Goal: Register for event/course

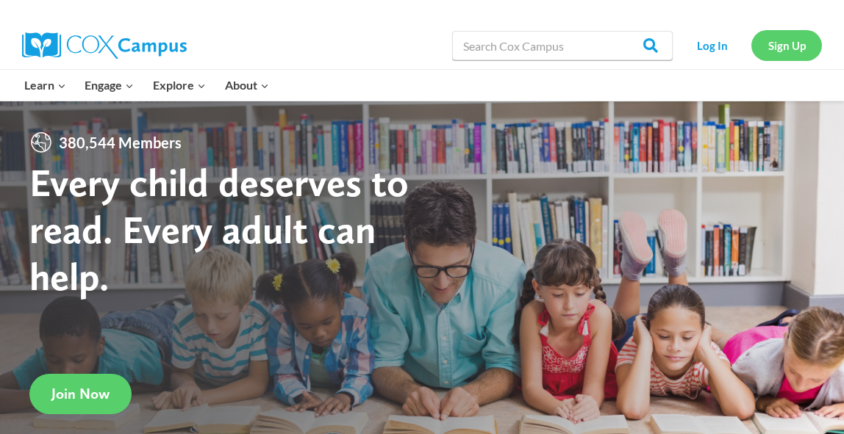
click at [770, 36] on link "Sign Up" at bounding box center [786, 45] width 71 height 30
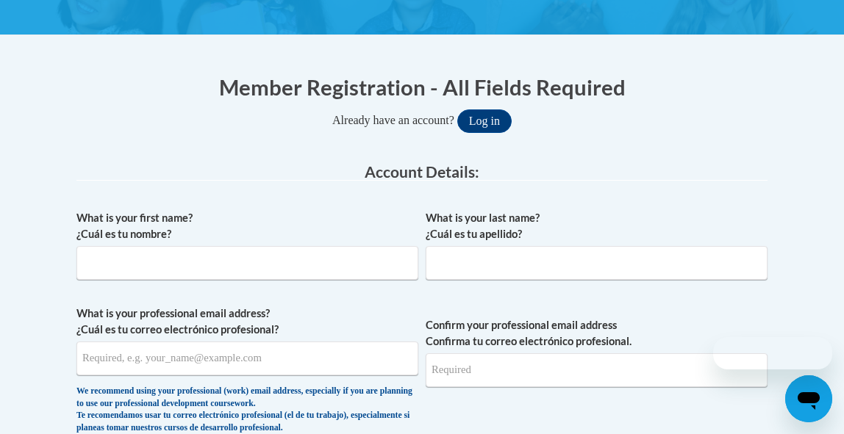
scroll to position [361, 0]
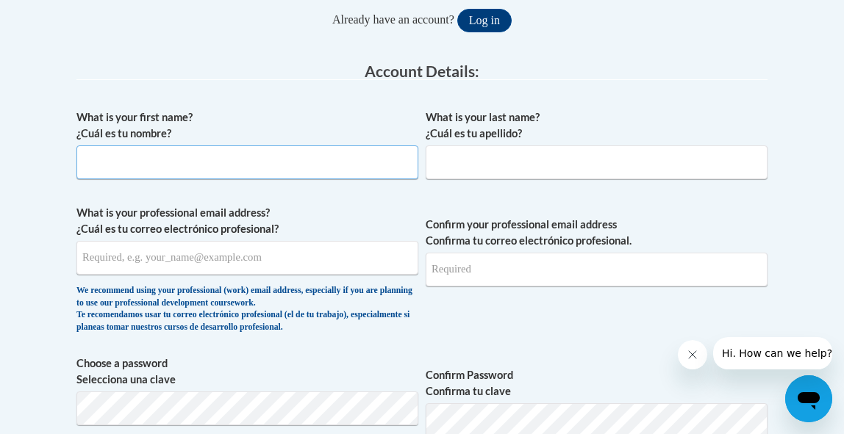
click at [232, 168] on input "What is your first name? ¿Cuál es tu nombre?" at bounding box center [247, 163] width 342 height 34
type input "Madison"
type input "Grienigner"
click at [147, 269] on input "What is your professional email address? ¿Cuál es tu correo electrónico profesi…" at bounding box center [247, 258] width 342 height 34
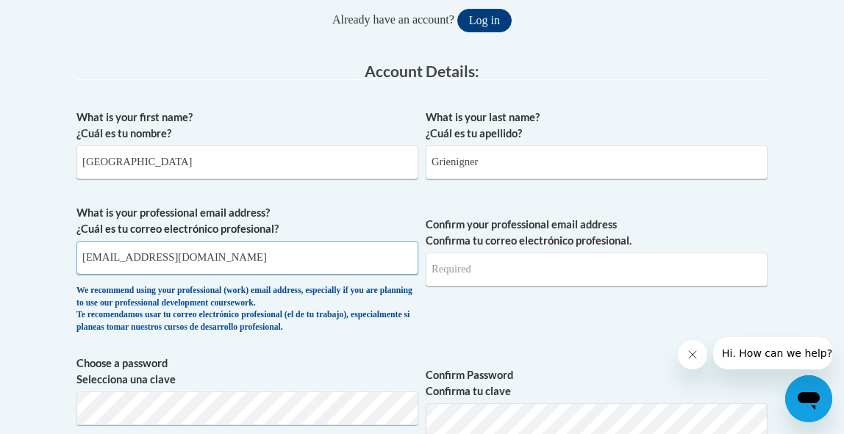
type input "pgrieninger@savcds.org"
click at [468, 284] on input "Confirm your professional email address Confirma tu correo electrónico profesio…" at bounding box center [597, 270] width 342 height 34
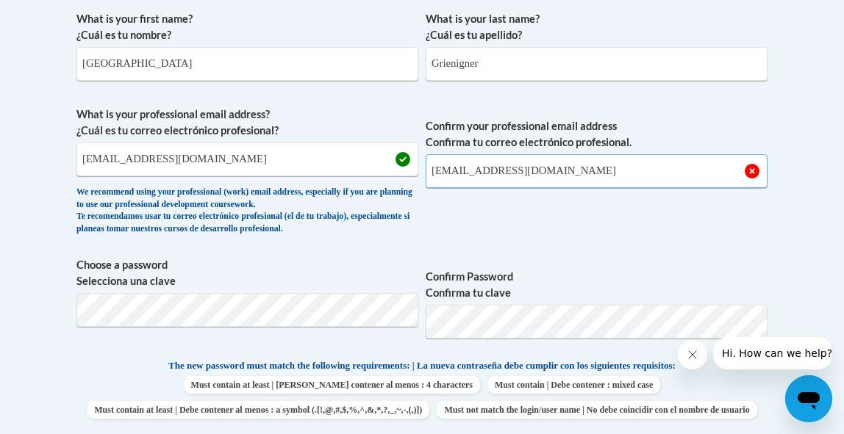
scroll to position [471, 0]
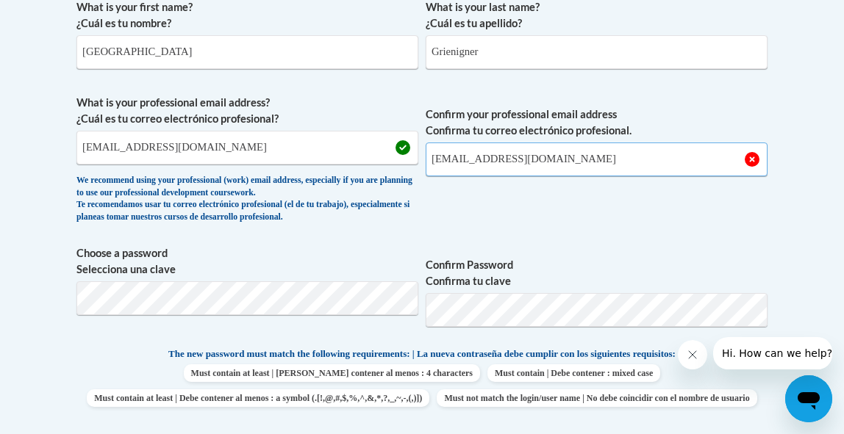
type input "pgrieninger@savcds.org"
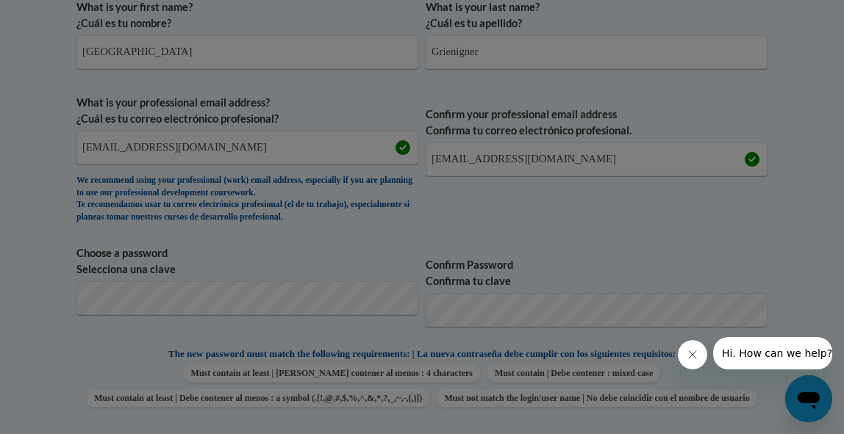
scroll to position [577, 0]
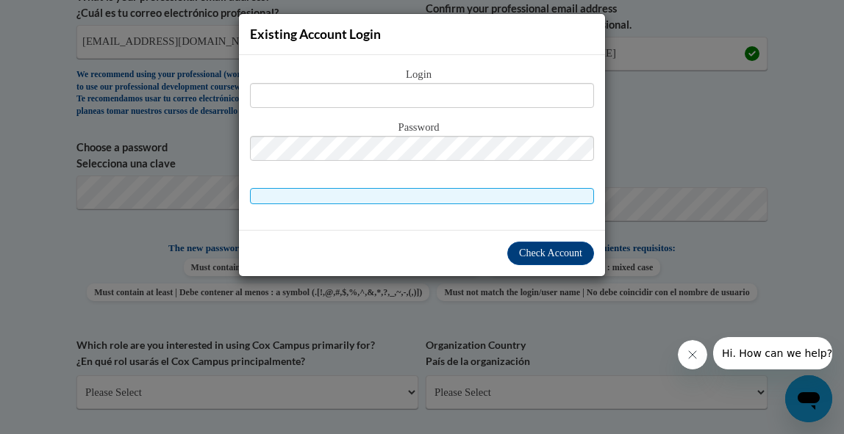
click at [636, 146] on div "Existing Account Login Login Password" at bounding box center [422, 217] width 844 height 434
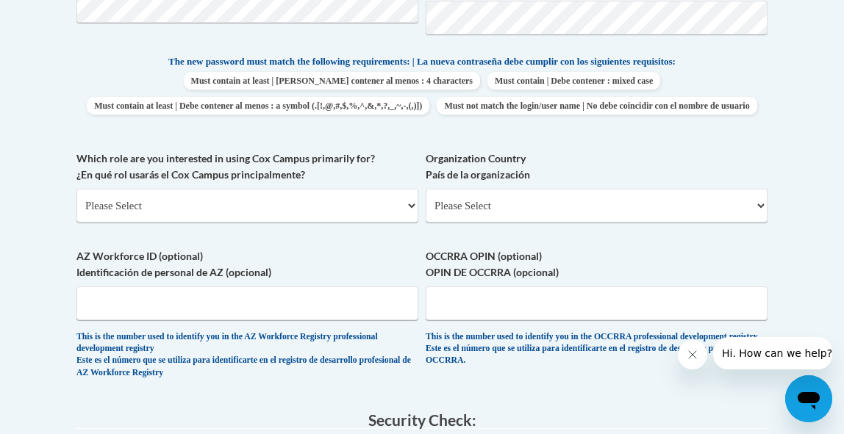
scroll to position [772, 0]
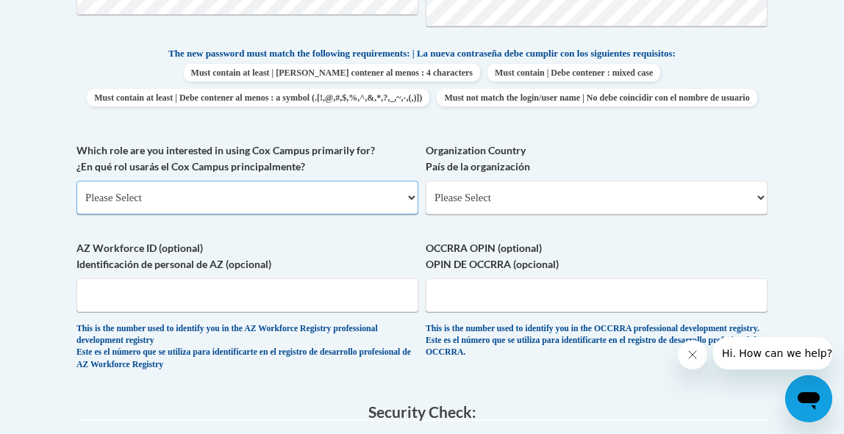
click at [305, 215] on select "Please Select College/University | Colegio/Universidad Community/Nonprofit Part…" at bounding box center [247, 198] width 342 height 34
select select "fbf2d438-af2f-41f8-98f1-81c410e29de3"
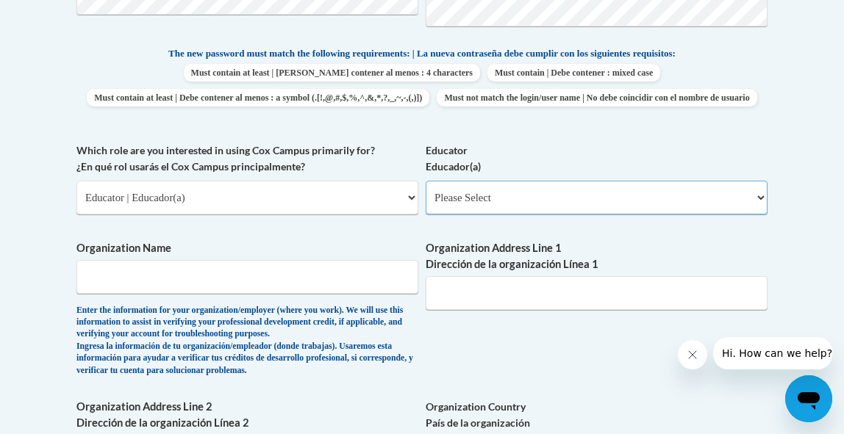
click at [553, 215] on select "Please Select Early Learning/Daycare Teacher/Family Home Care Provider | Maestr…" at bounding box center [597, 198] width 342 height 34
select select "5e2af403-4f2c-4e49-a02f-103e55d7b75b"
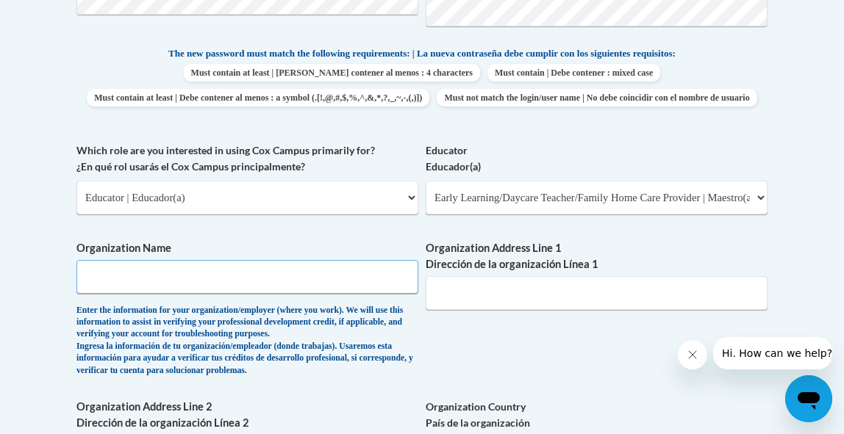
click at [248, 294] on input "Organization Name" at bounding box center [247, 277] width 342 height 34
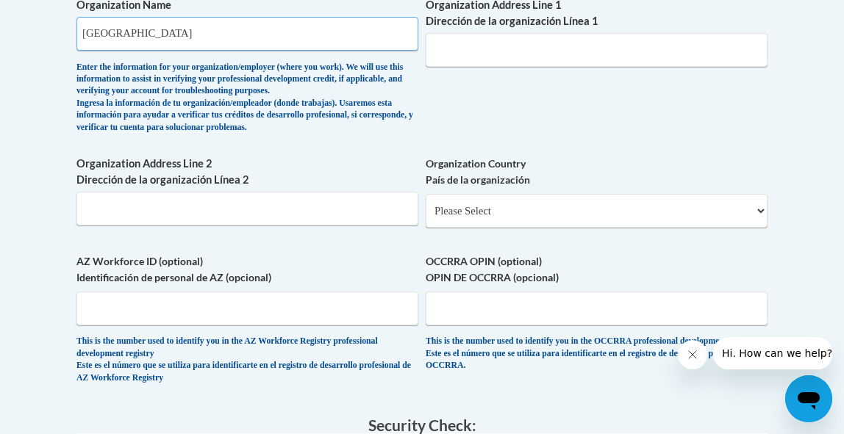
scroll to position [1016, 0]
type input "Savannah Country Day School"
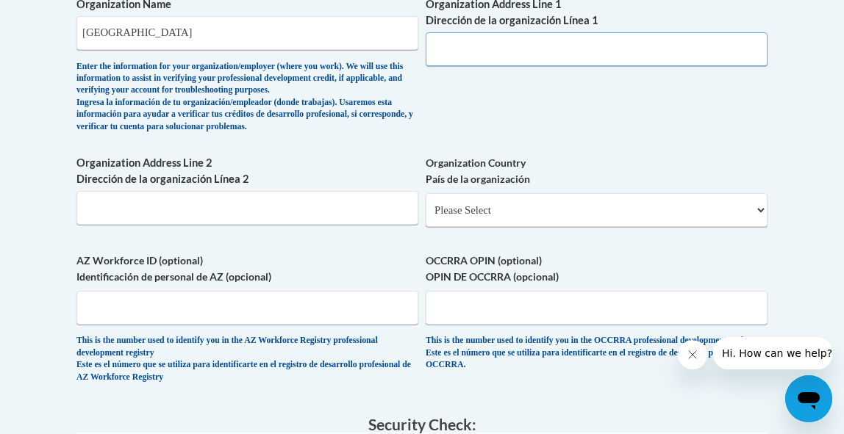
click at [492, 66] on input "Organization Address Line 1 Dirección de la organización Línea 1" at bounding box center [597, 49] width 342 height 34
type input "824 Stillwood Drive"
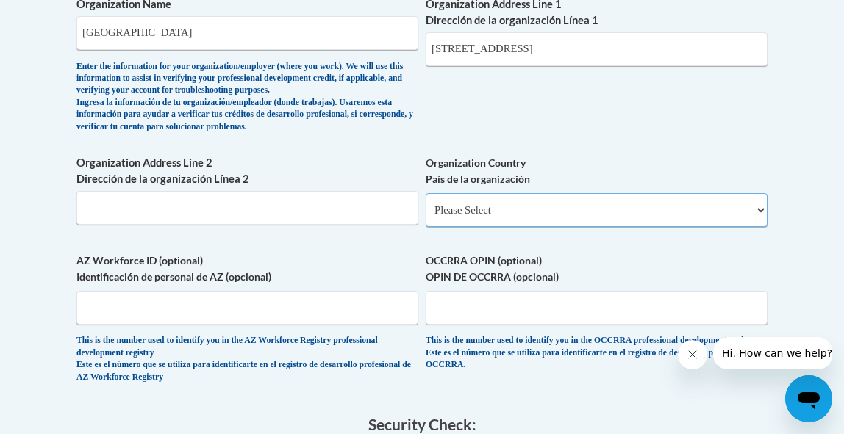
click at [454, 227] on select "Please Select United States | Estados Unidos Outside of the United States | Fue…" at bounding box center [597, 210] width 342 height 34
select select "ad49bcad-a171-4b2e-b99c-48b446064914"
select select
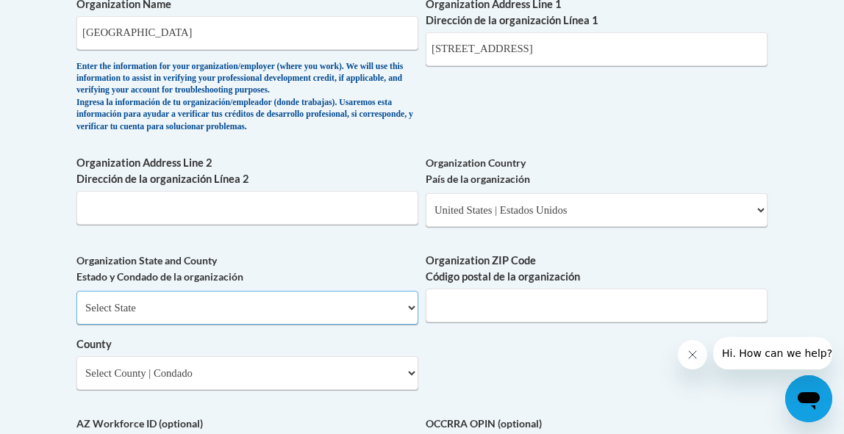
click at [312, 325] on select "Select State Alabama Alaska Arizona Arkansas California Colorado Connecticut De…" at bounding box center [247, 308] width 342 height 34
select select "Georgia"
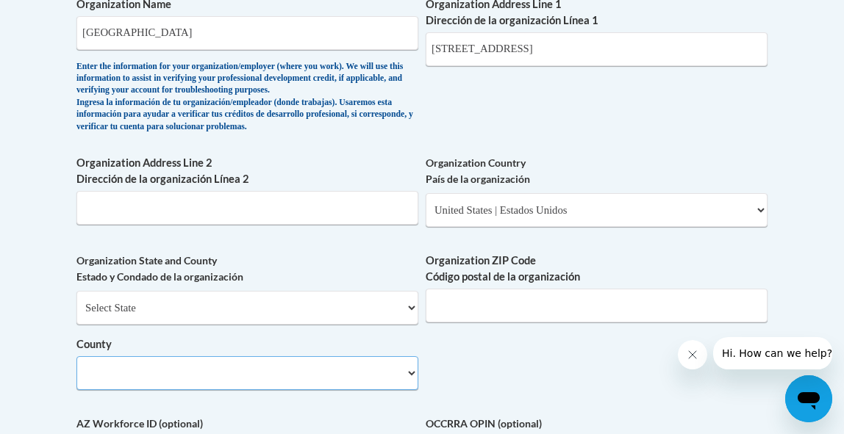
click at [287, 390] on select "County" at bounding box center [247, 374] width 342 height 34
click at [287, 390] on select "Select County Appling Atkinson Bacon Baker Baldwin Banks Barrow Bartow Ben Hill…" at bounding box center [247, 374] width 342 height 34
click at [315, 390] on select "Select County Appling Atkinson Bacon Baker Baldwin Banks Barrow Bartow Ben Hill…" at bounding box center [247, 374] width 342 height 34
select select "Chatham"
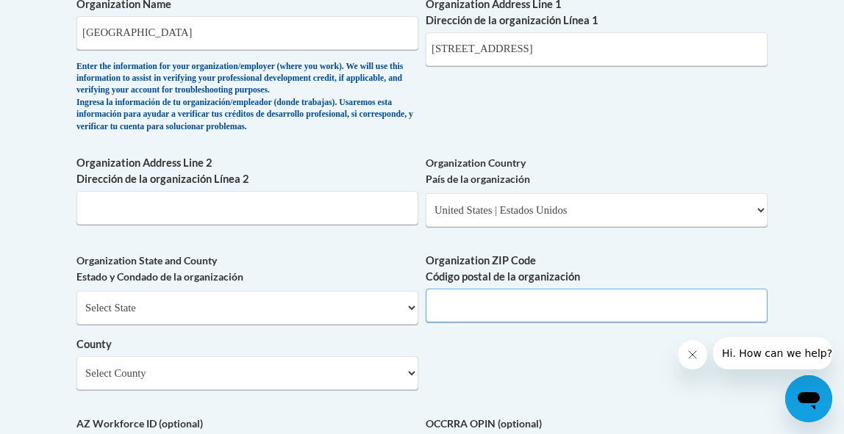
click at [535, 323] on input "Organization ZIP Code Código postal de la organización" at bounding box center [597, 306] width 342 height 34
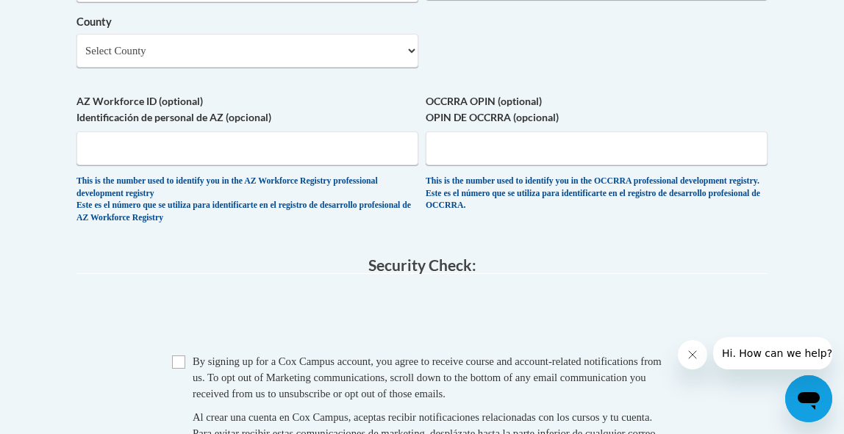
scroll to position [1294, 0]
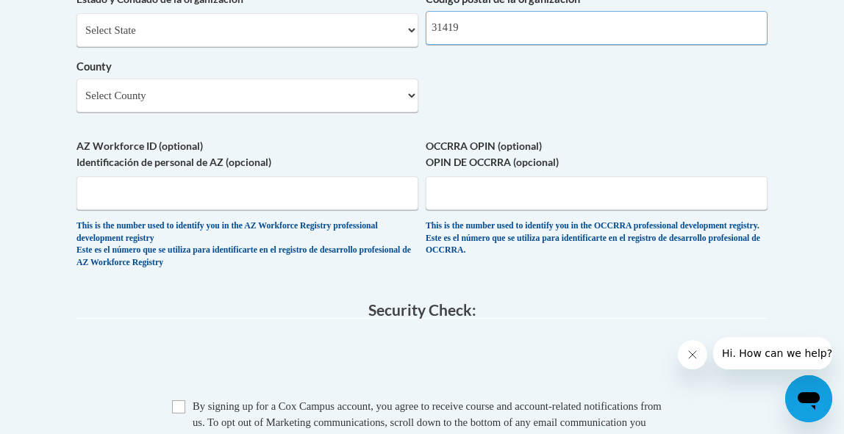
type input "31419"
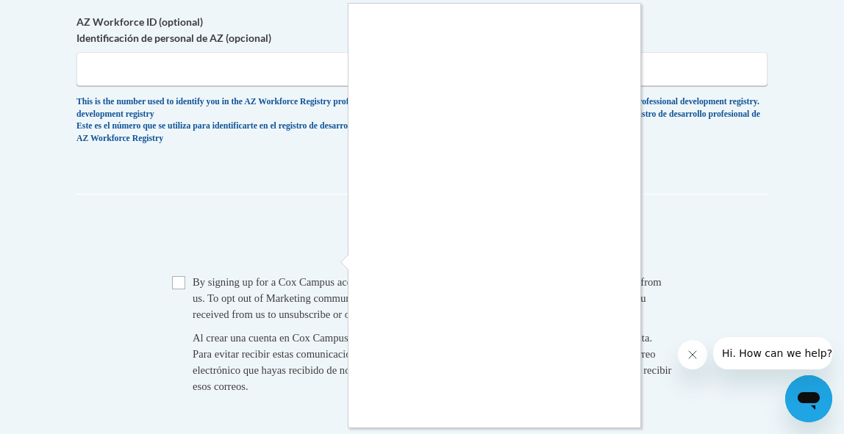
scroll to position [1480, 0]
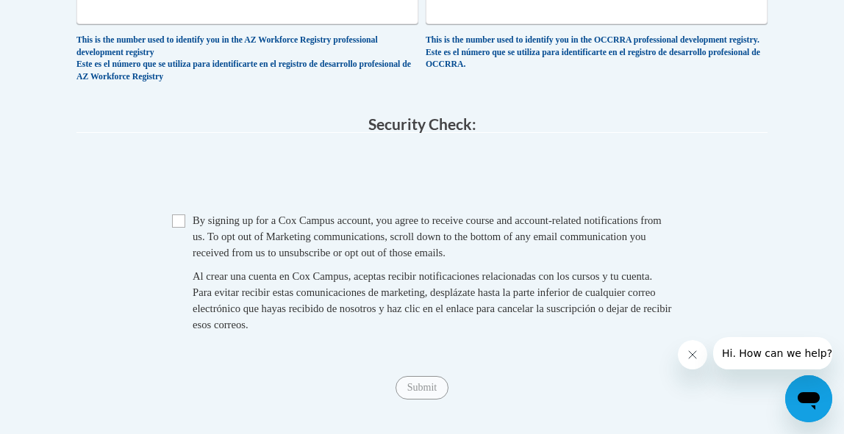
click at [176, 256] on span "Checkbox By signing up for a Cox Campus account, you agree to receive course an…" at bounding box center [422, 279] width 500 height 135
click at [179, 228] on input "Checkbox" at bounding box center [178, 221] width 13 height 13
checkbox input "true"
click at [416, 400] on input "Submit" at bounding box center [422, 388] width 53 height 24
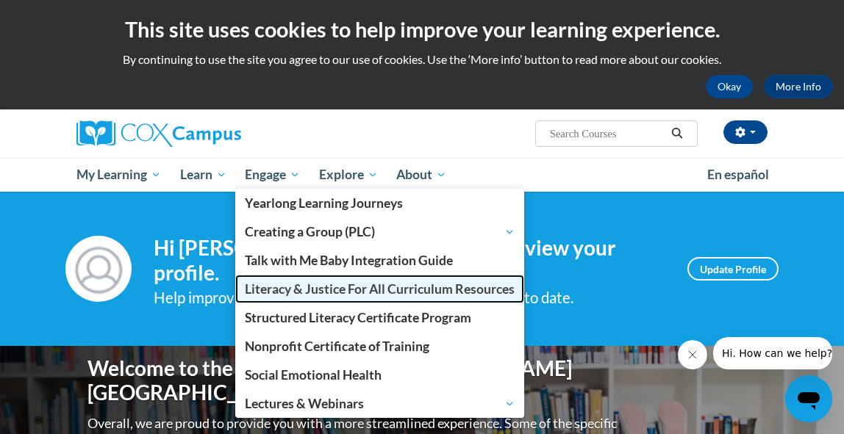
click at [287, 297] on link "Literacy & Justice For All Curriculum Resources" at bounding box center [379, 289] width 289 height 29
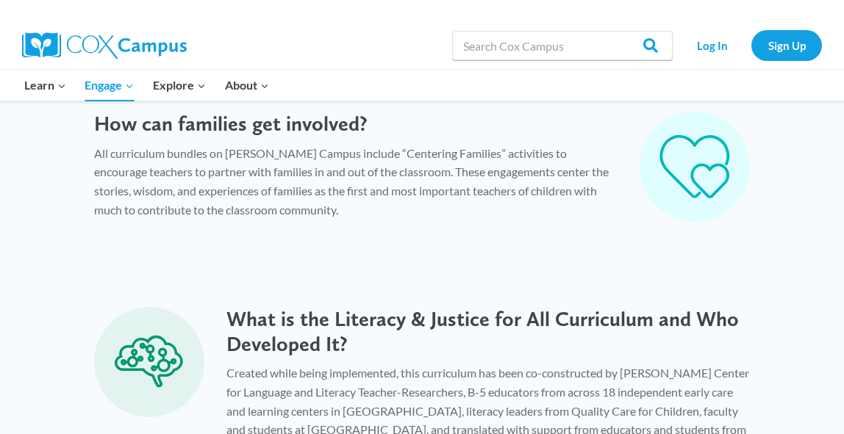
scroll to position [985, 0]
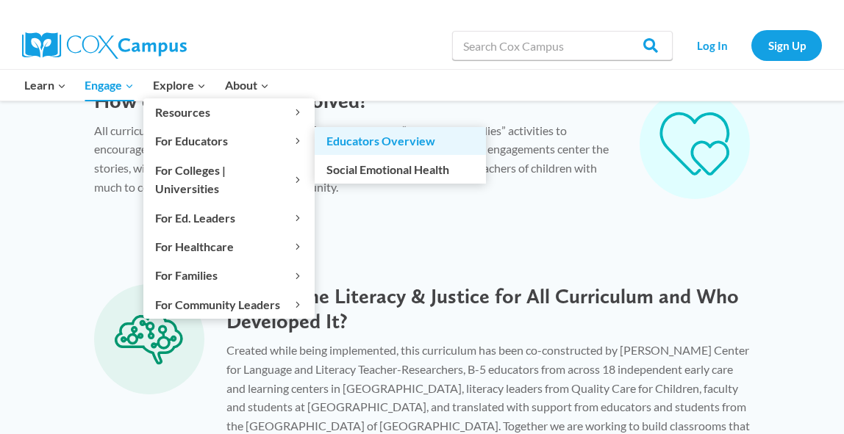
click at [381, 141] on link "Educators Overview" at bounding box center [400, 141] width 171 height 28
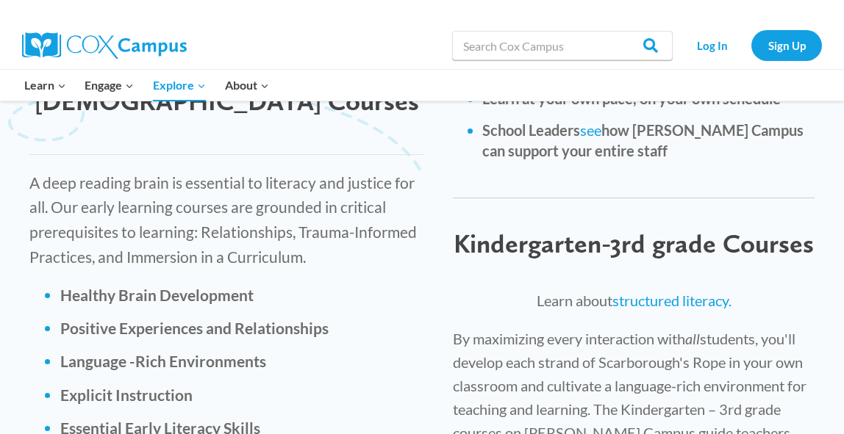
scroll to position [2341, 0]
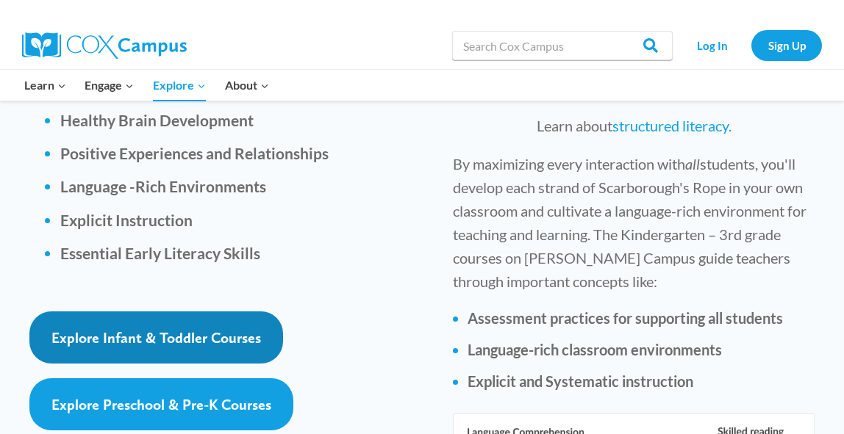
click at [215, 312] on link "Explore Infant & Toddler Courses" at bounding box center [156, 338] width 254 height 52
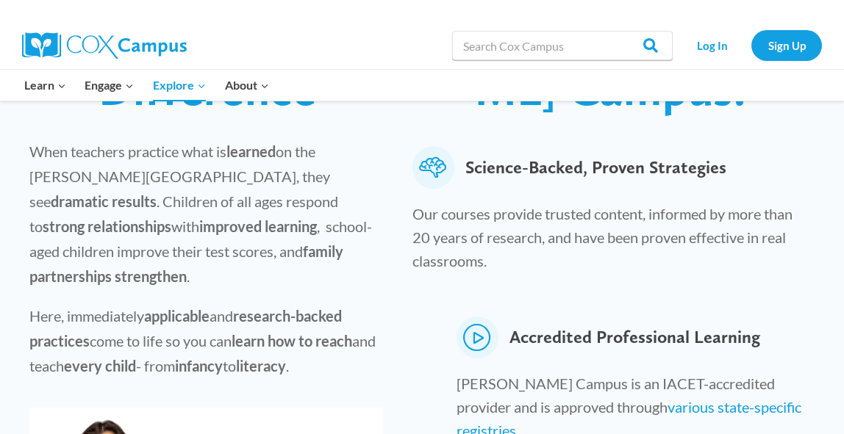
scroll to position [0, 0]
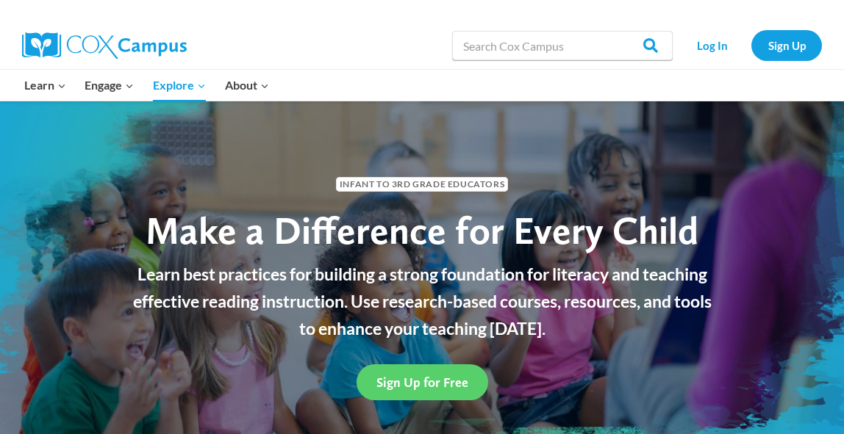
click at [100, 39] on img at bounding box center [104, 45] width 165 height 26
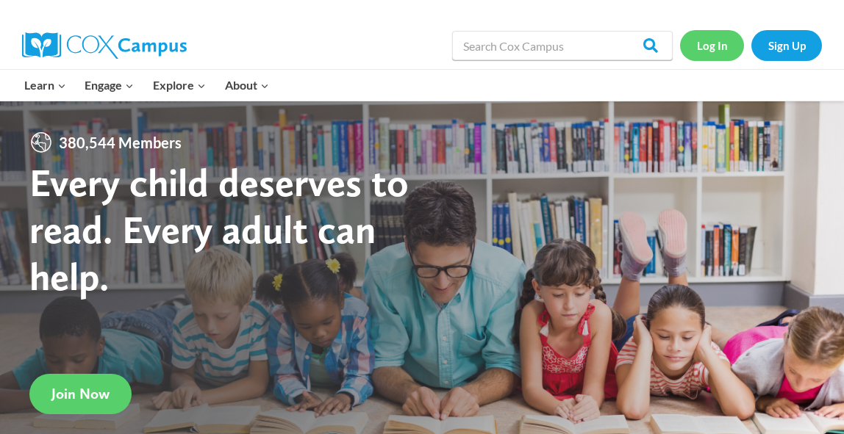
click at [721, 56] on link "Log In" at bounding box center [712, 45] width 64 height 30
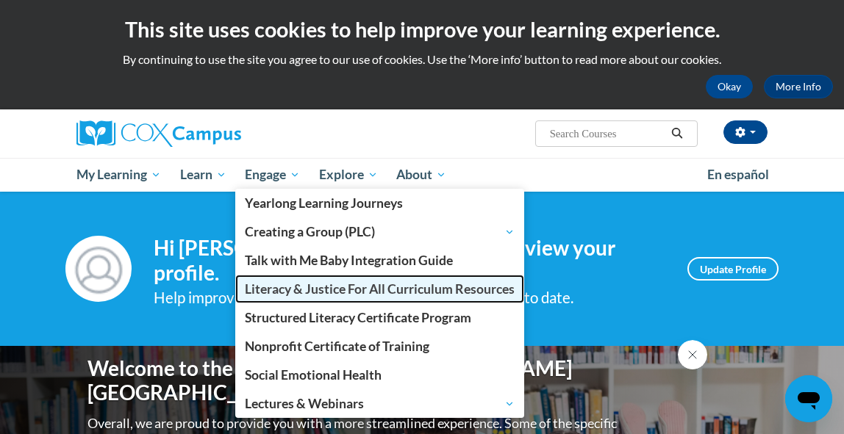
click at [277, 292] on span "Literacy & Justice For All Curriculum Resources" at bounding box center [380, 289] width 270 height 15
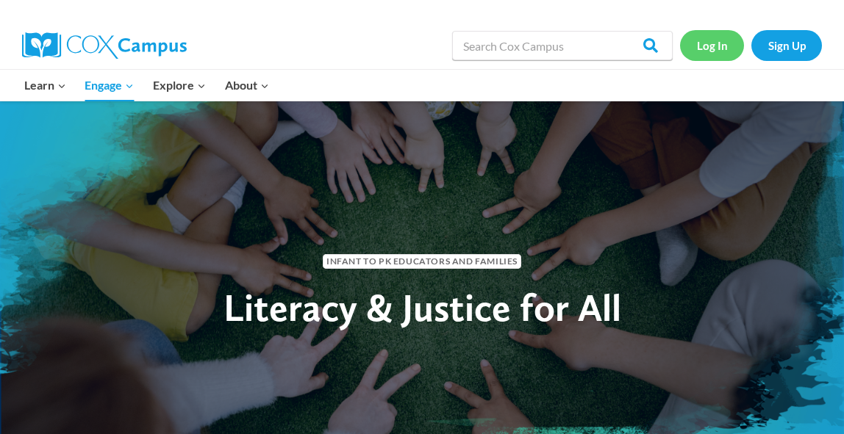
click at [709, 32] on link "Log In" at bounding box center [712, 45] width 64 height 30
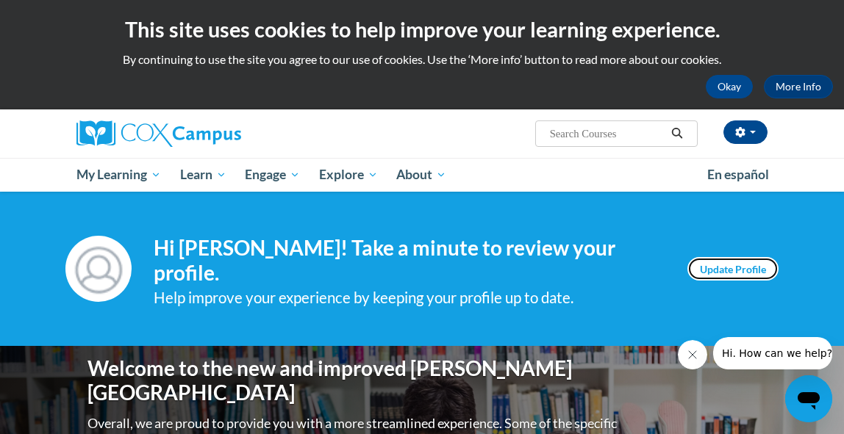
click at [748, 276] on link "Update Profile" at bounding box center [732, 269] width 91 height 24
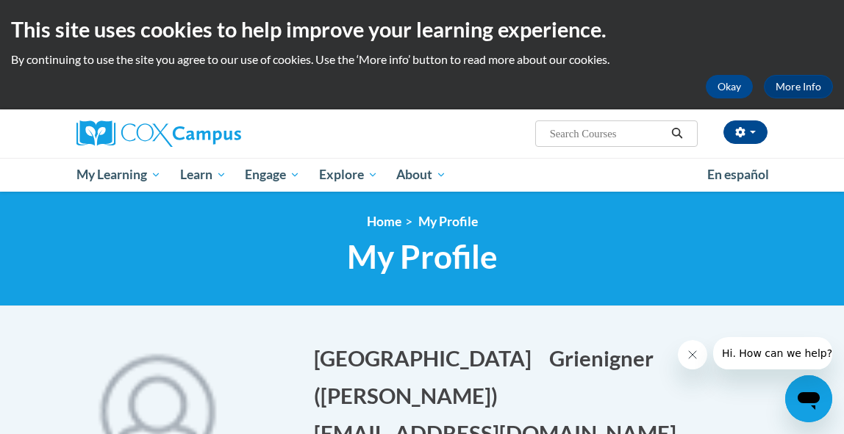
click at [577, 137] on input "Search..." at bounding box center [607, 134] width 118 height 18
type input "literacy"
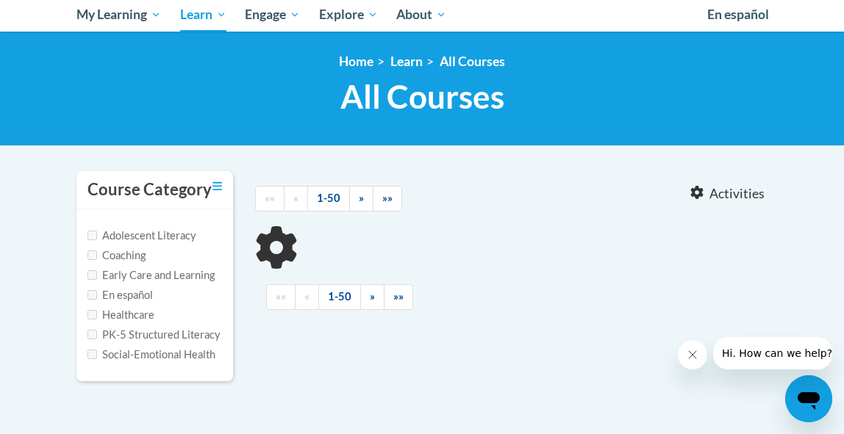
type input "literacy"
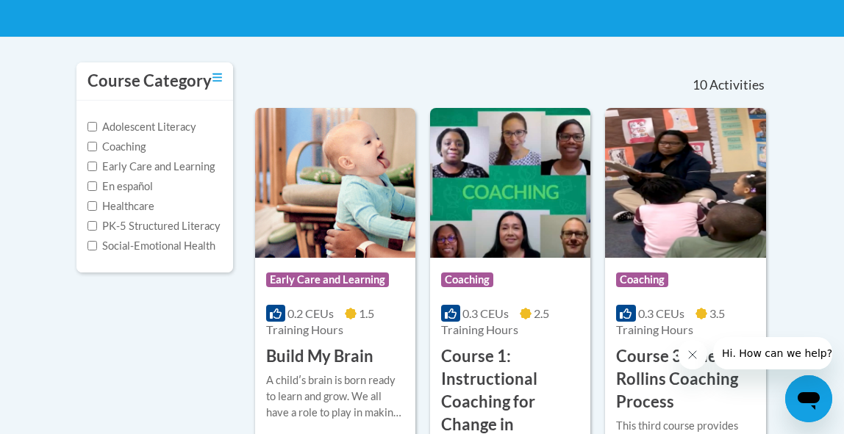
scroll to position [270, 0]
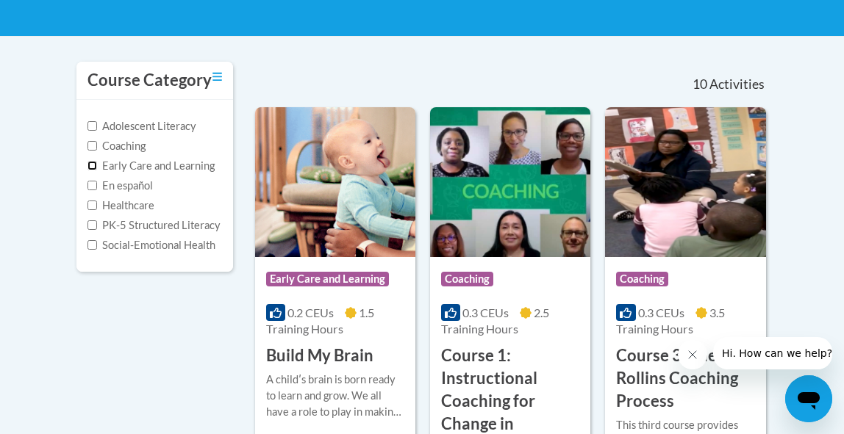
click at [95, 166] on input "Early Care and Learning" at bounding box center [92, 166] width 10 height 10
checkbox input "true"
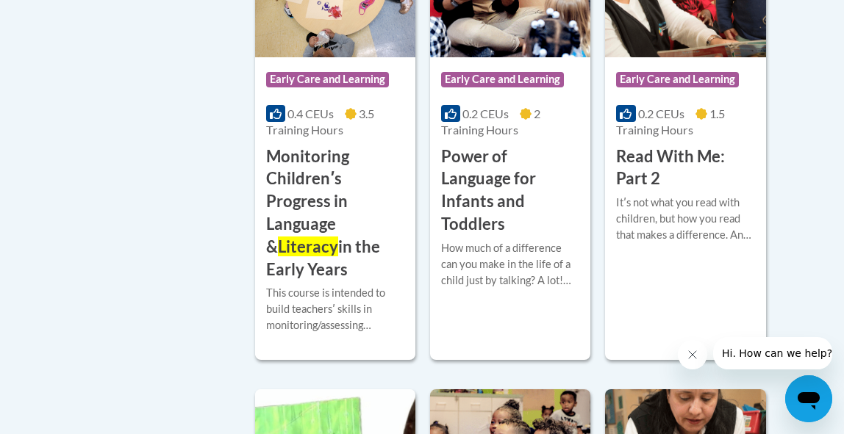
scroll to position [1411, 0]
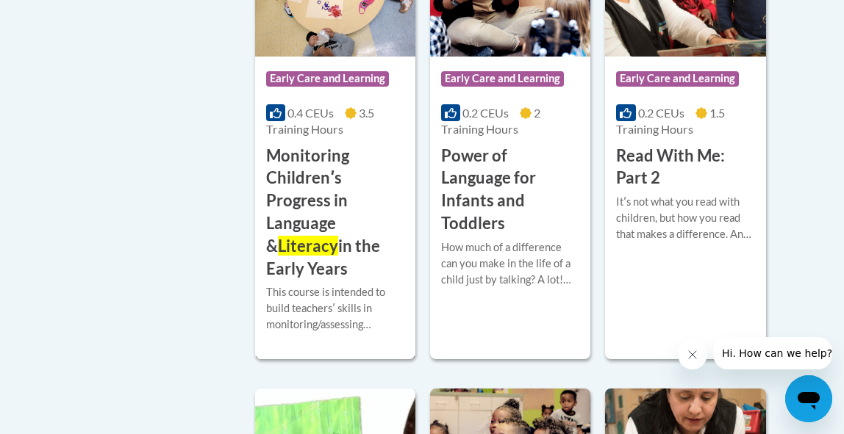
click at [332, 196] on h3 "Monitoring Childrenʹs Progress in Language & Literacy in the Early Years" at bounding box center [335, 213] width 138 height 136
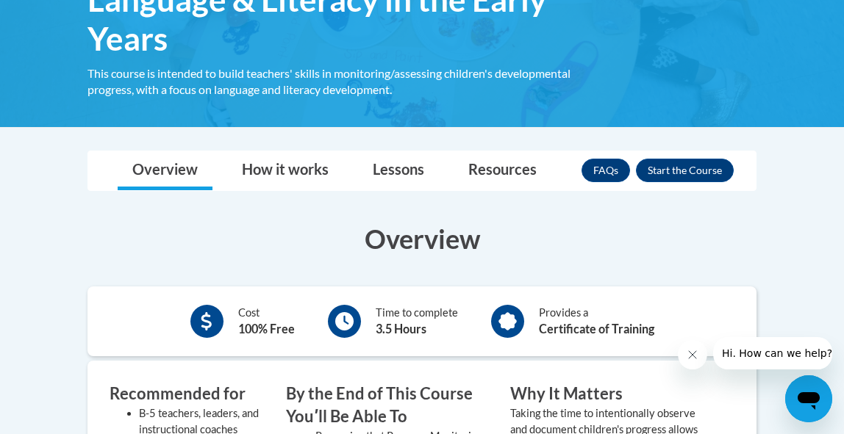
scroll to position [262, 0]
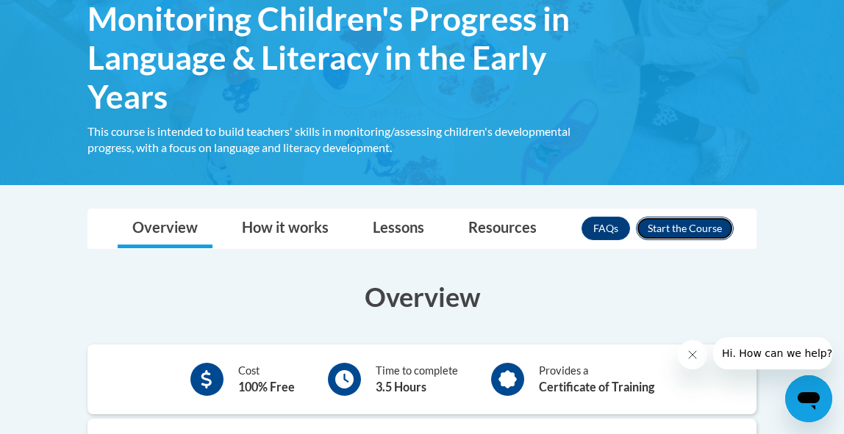
click at [698, 235] on button "Enroll" at bounding box center [685, 229] width 98 height 24
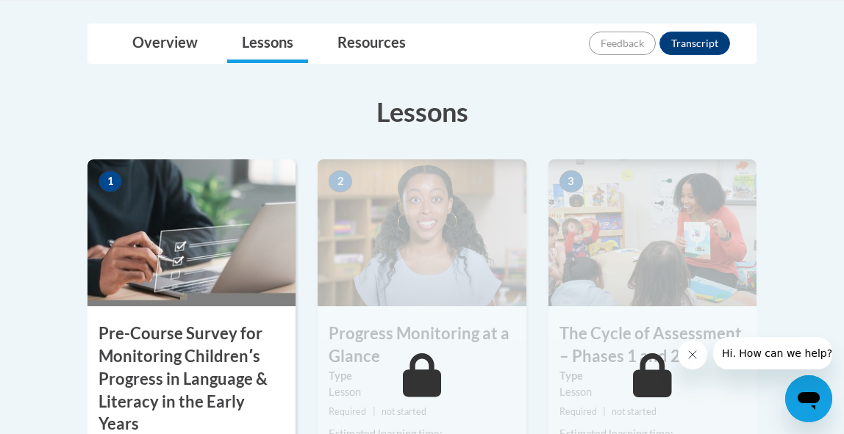
scroll to position [595, 0]
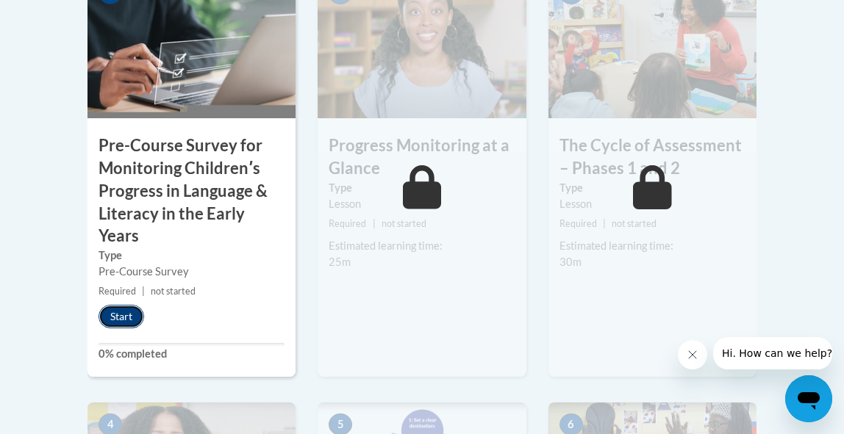
click at [133, 319] on button "Start" at bounding box center [122, 317] width 46 height 24
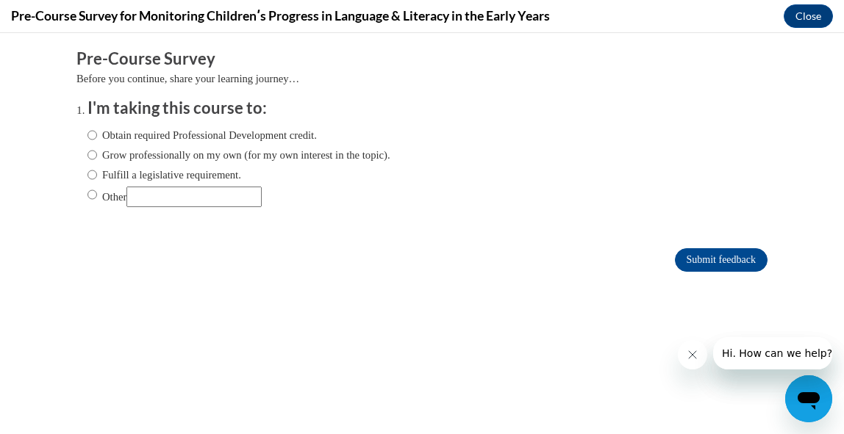
scroll to position [0, 0]
click at [94, 132] on input "Obtain required Professional Development credit." at bounding box center [92, 135] width 10 height 16
radio input "true"
click at [738, 267] on input "Submit feedback" at bounding box center [721, 260] width 93 height 24
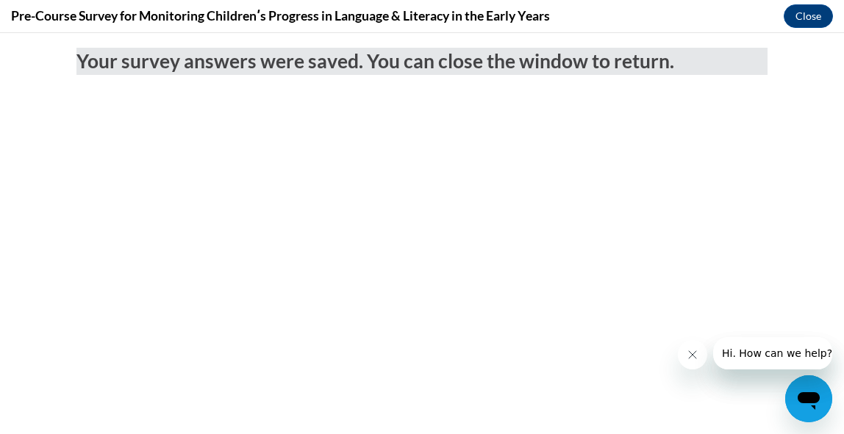
click at [809, 29] on div "Pre-Course Survey for Monitoring Childrenʹs Progress in Language & Literacy in …" at bounding box center [422, 16] width 844 height 33
click at [809, 14] on button "Close" at bounding box center [808, 16] width 49 height 24
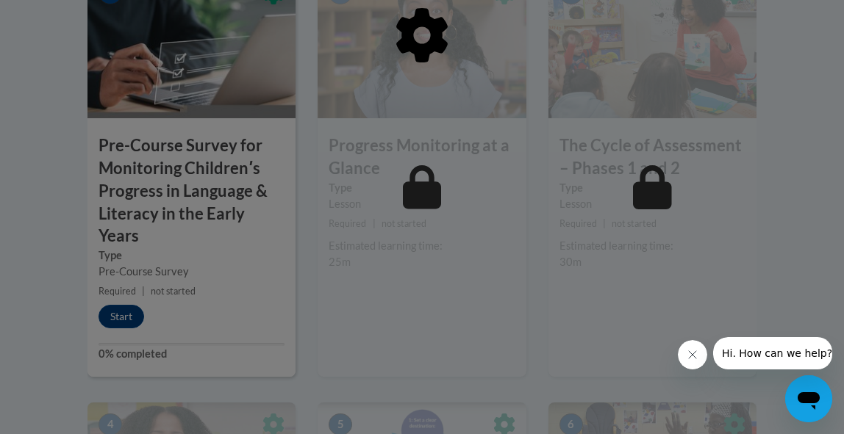
click at [272, 309] on div at bounding box center [422, 217] width 844 height 434
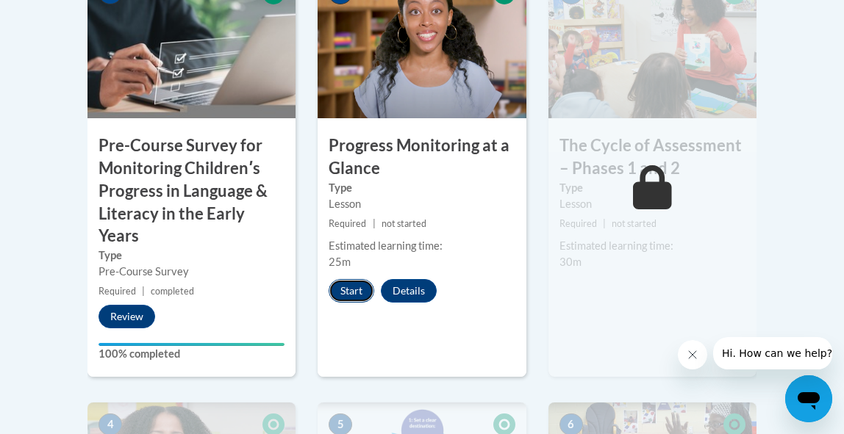
click at [356, 288] on button "Start" at bounding box center [352, 291] width 46 height 24
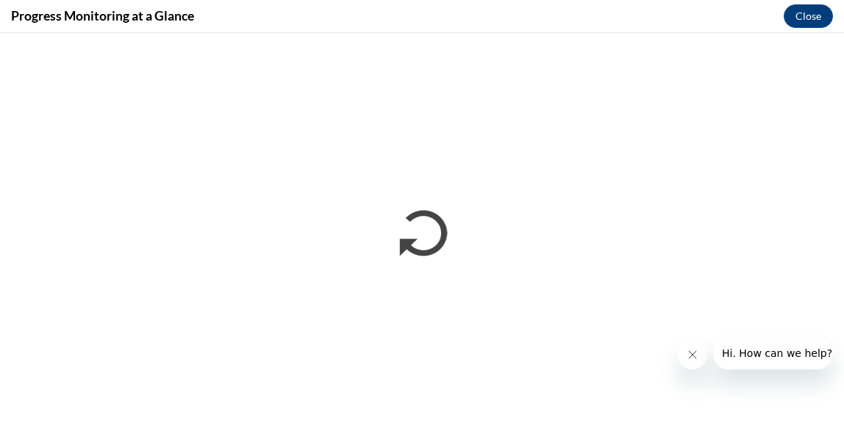
click at [688, 361] on button "Close message from company" at bounding box center [692, 354] width 29 height 29
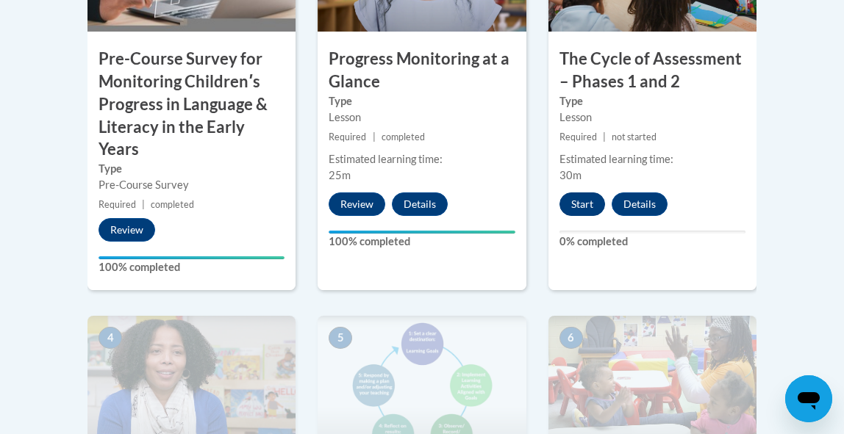
scroll to position [604, 0]
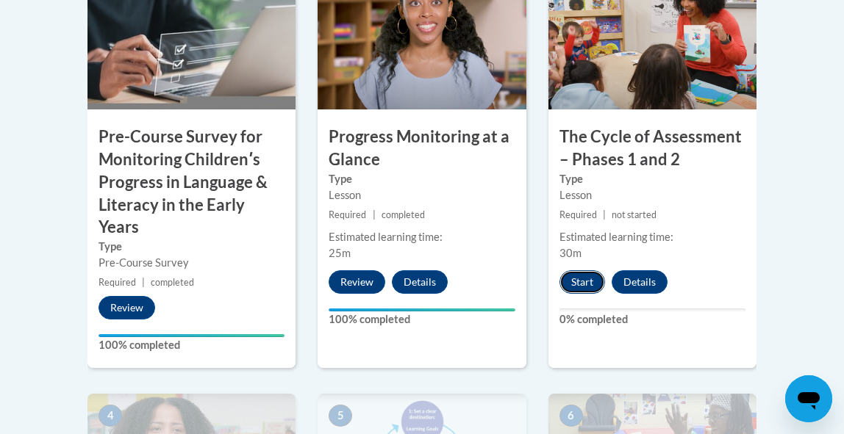
click at [583, 274] on button "Start" at bounding box center [582, 283] width 46 height 24
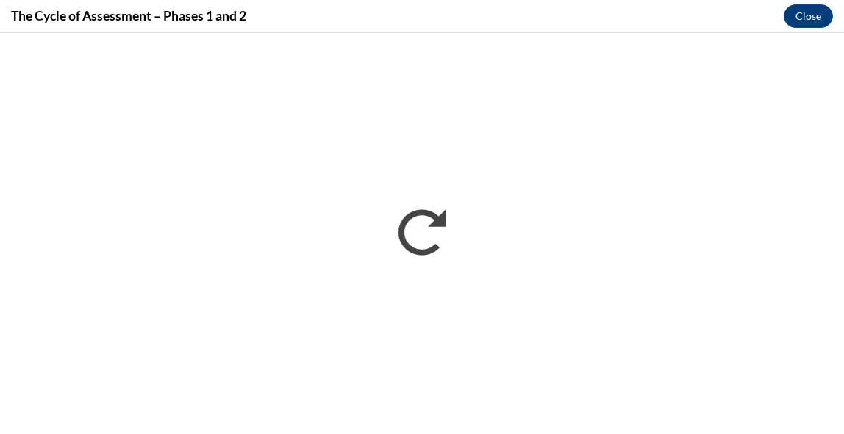
scroll to position [0, 0]
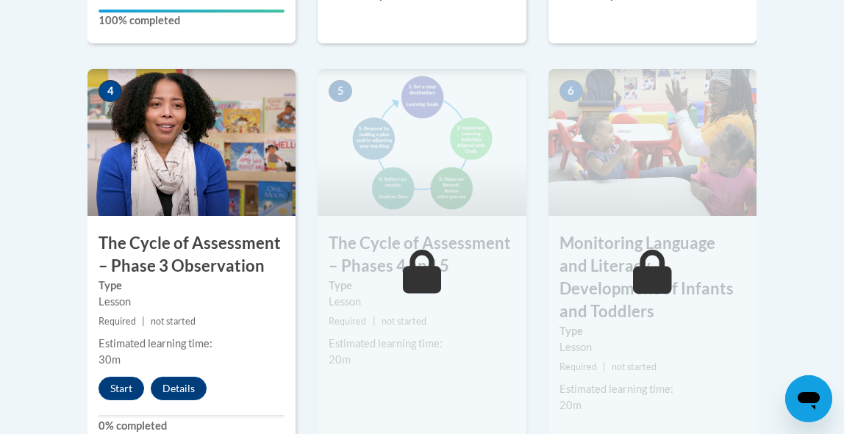
scroll to position [932, 0]
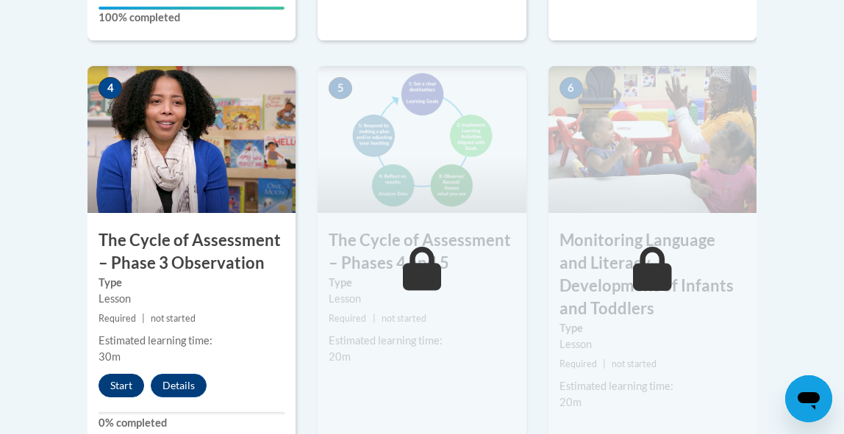
click at [149, 393] on div "Start Details Feedback" at bounding box center [155, 386] width 137 height 24
click at [118, 387] on button "Start" at bounding box center [122, 386] width 46 height 24
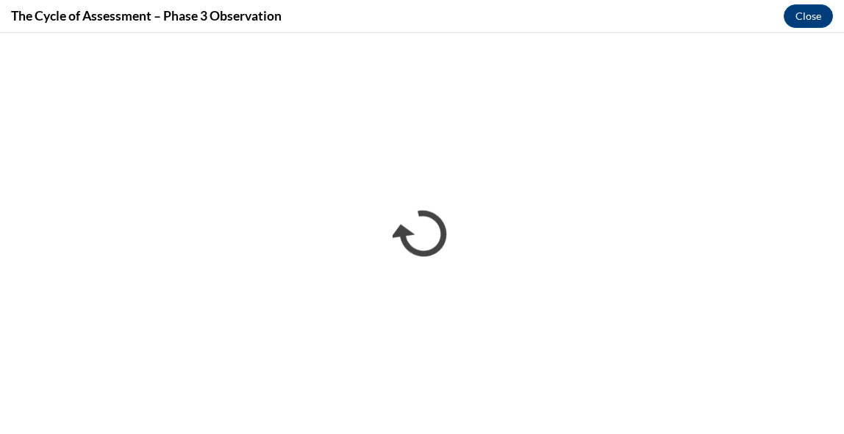
scroll to position [0, 0]
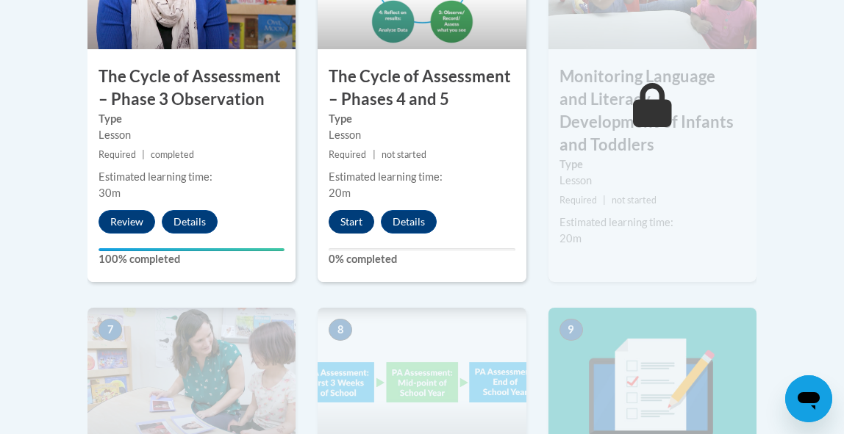
scroll to position [906, 0]
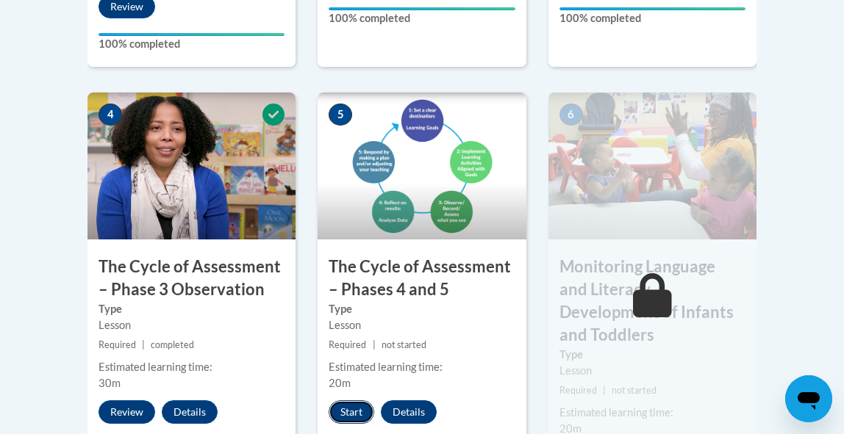
click at [358, 404] on button "Start" at bounding box center [352, 413] width 46 height 24
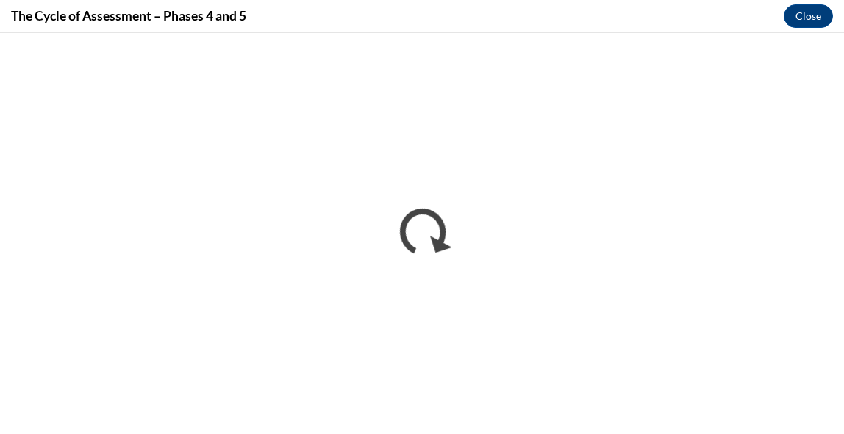
scroll to position [0, 0]
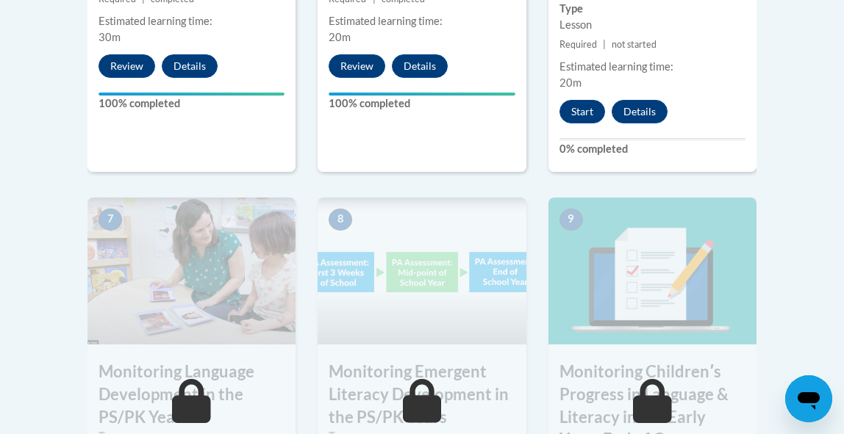
scroll to position [1149, 0]
